Goal: Check status: Check status

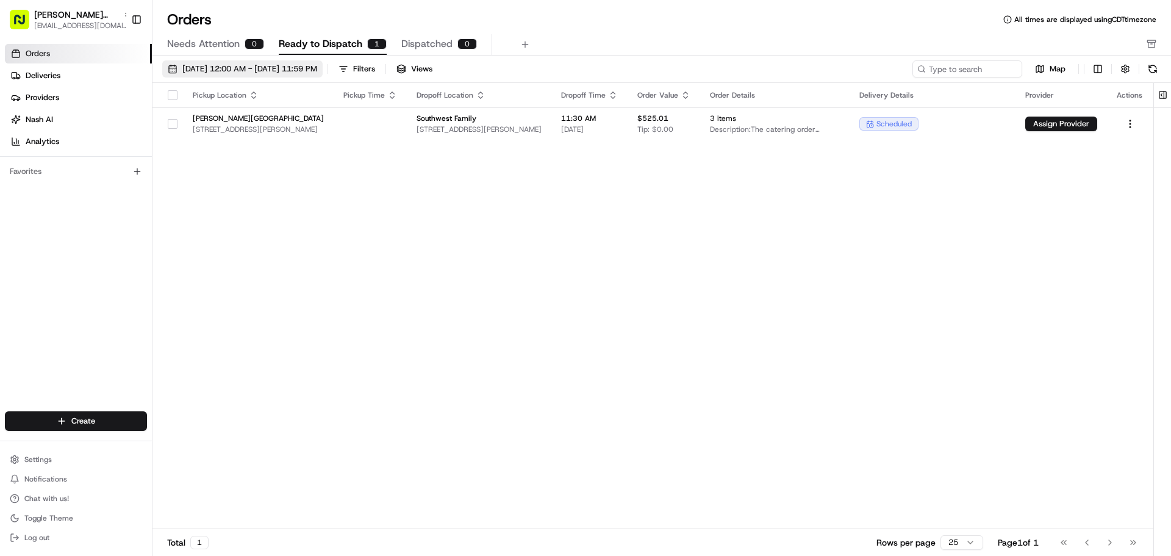
click at [168, 69] on button "[DATE] 12:00 AM - [DATE] 11:59 PM" at bounding box center [242, 68] width 160 height 17
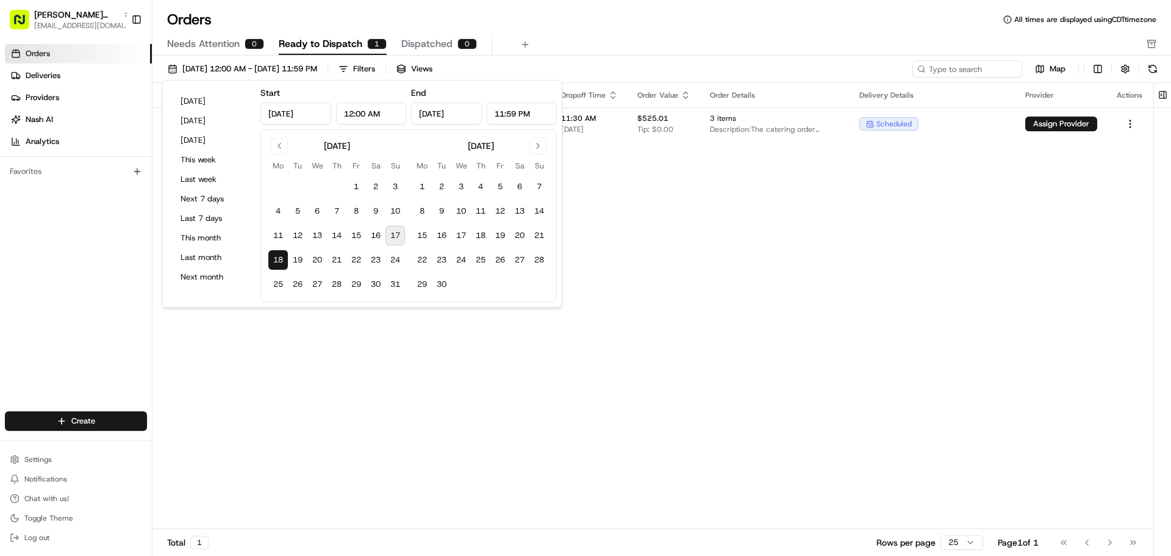
click at [279, 262] on button "18" at bounding box center [278, 260] width 20 height 20
click at [310, 395] on div "Pickup Location Pickup Time Dropoff Location Dropoff Time Order Value Order Det…" at bounding box center [652, 306] width 1001 height 446
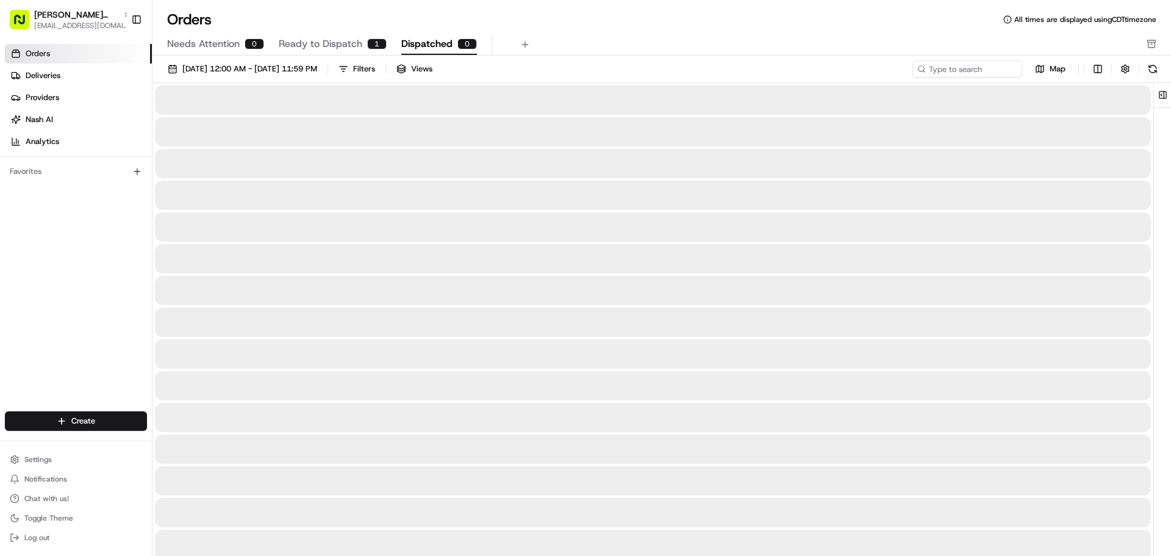
click at [429, 41] on span "Dispatched" at bounding box center [426, 44] width 51 height 15
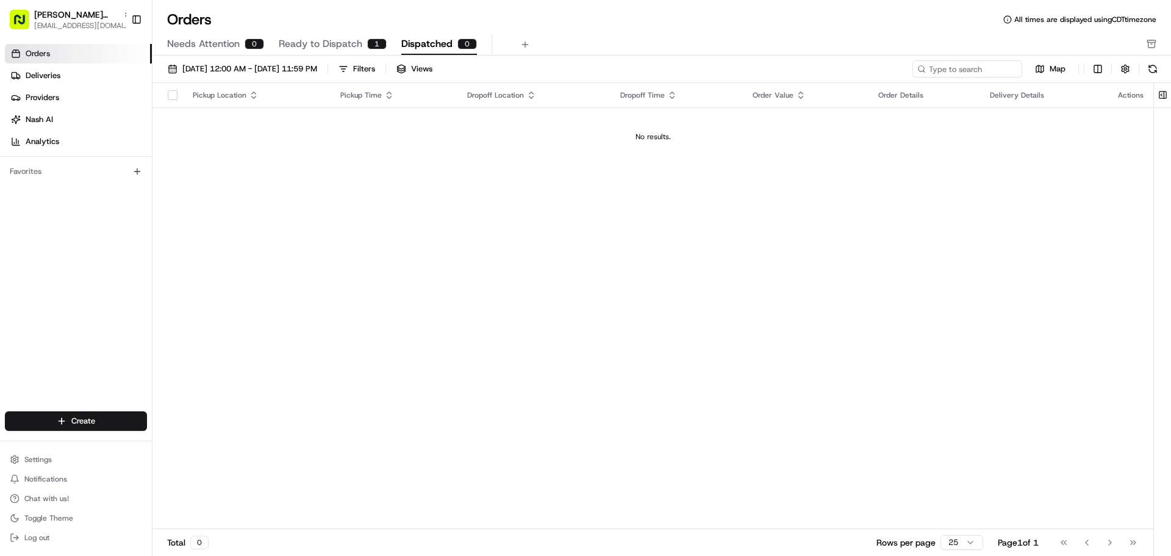
click at [307, 43] on span "Ready to Dispatch" at bounding box center [321, 44] width 84 height 15
